Goal: Information Seeking & Learning: Learn about a topic

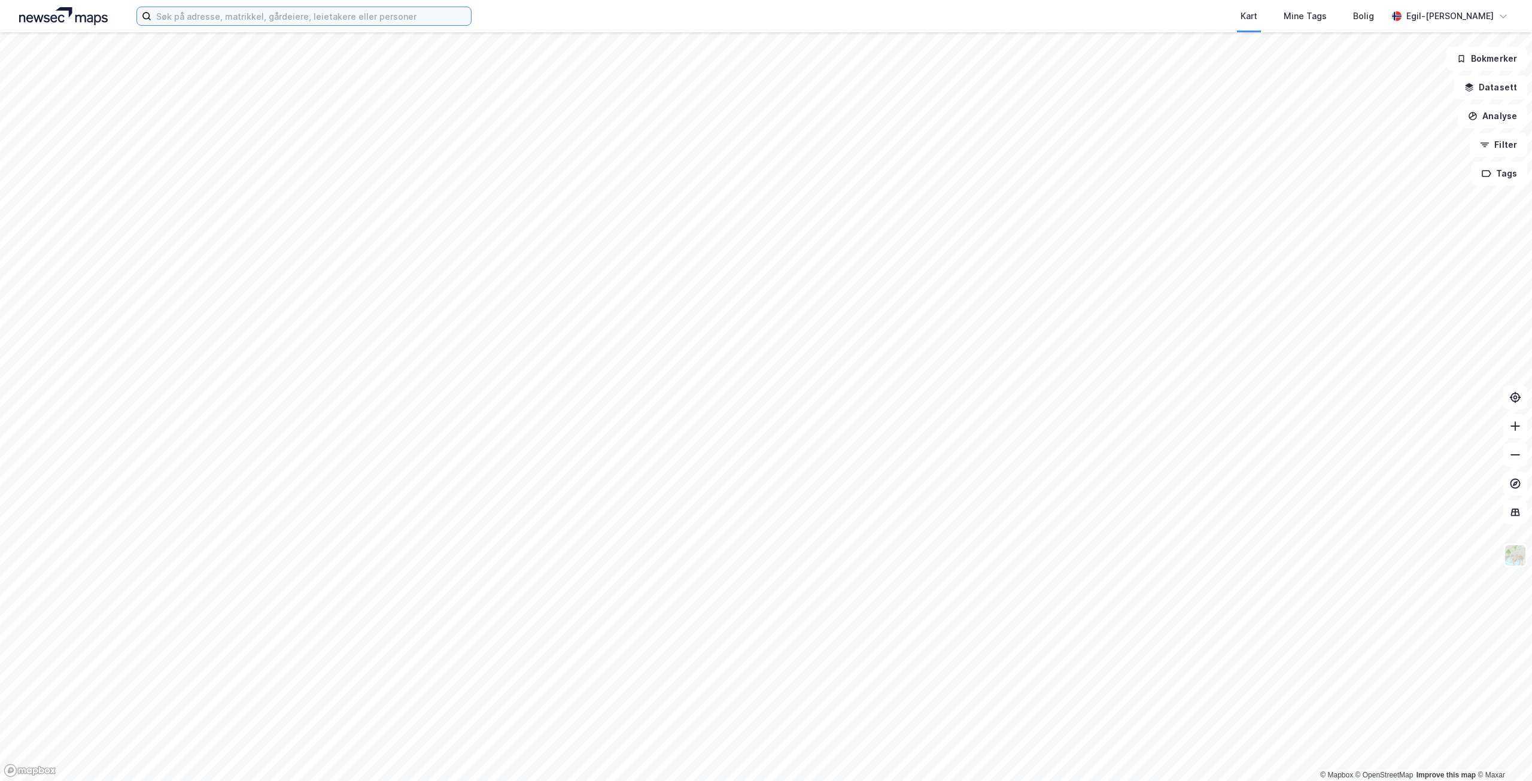
click at [226, 11] on input at bounding box center [311, 16] width 320 height 18
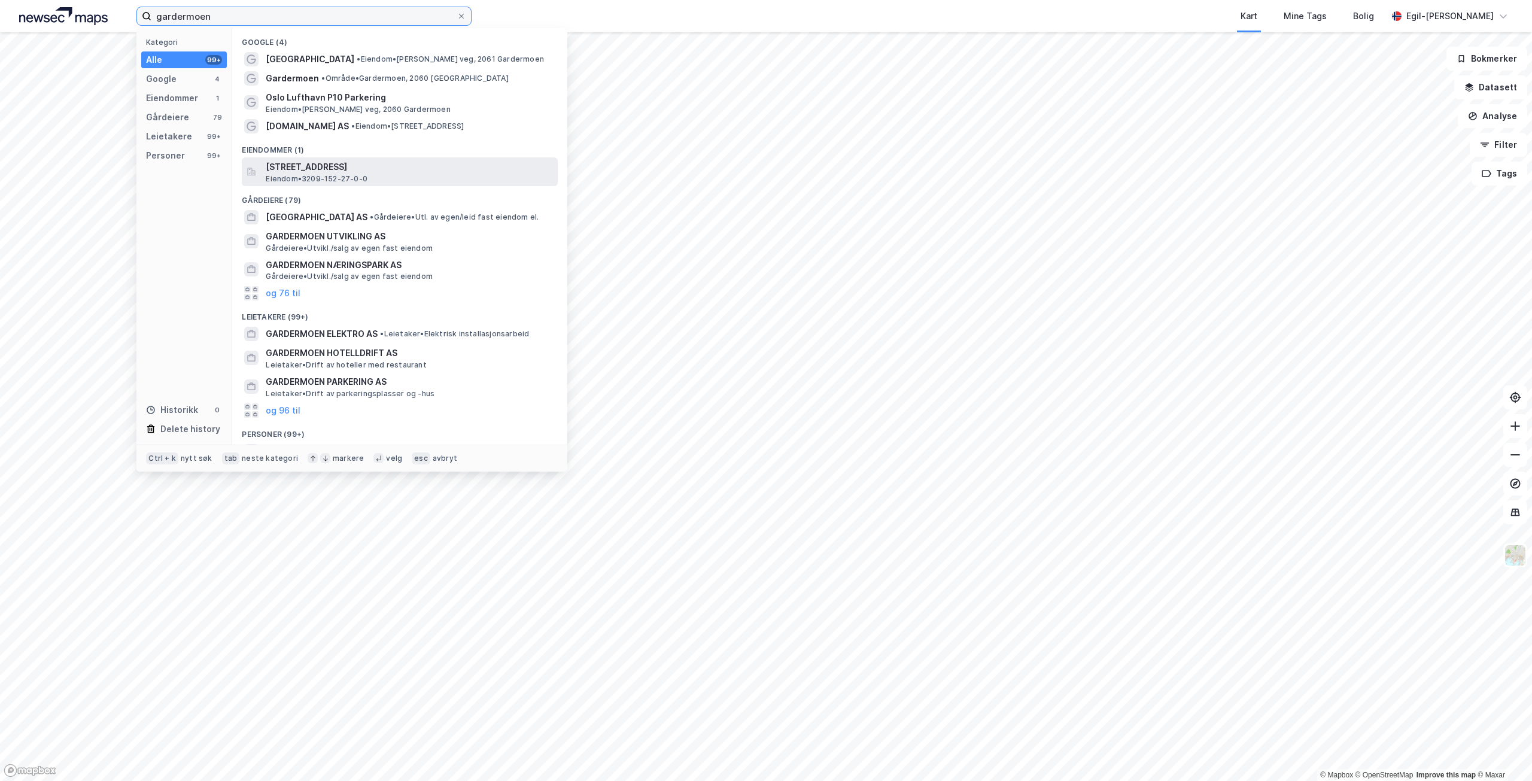
type input "gardermoen"
click at [305, 171] on span "[STREET_ADDRESS]" at bounding box center [409, 167] width 287 height 14
